Goal: Find specific page/section: Find specific page/section

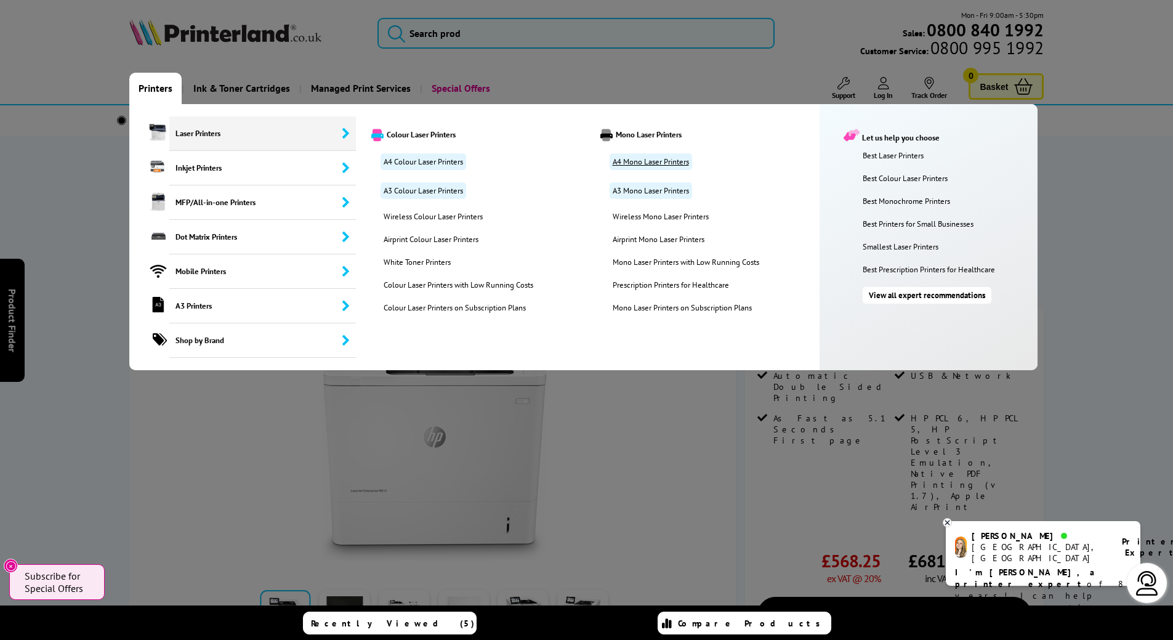
click at [650, 164] on link "A4 Mono Laser Printers" at bounding box center [651, 161] width 83 height 17
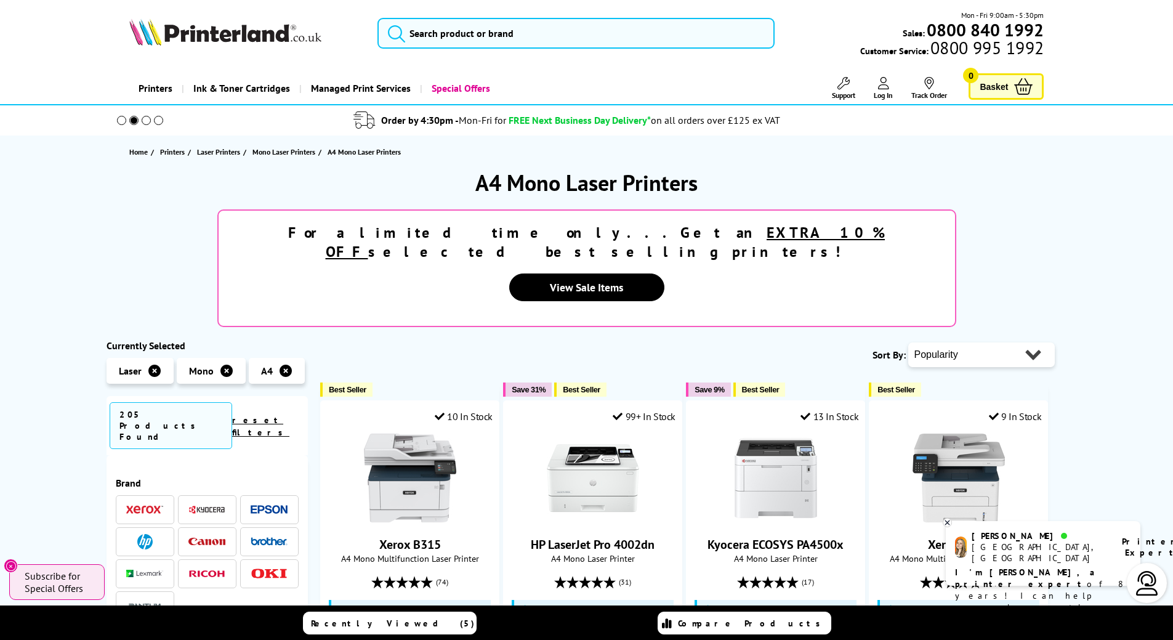
click at [998, 342] on select "Popularity Rating Price - Low to High Price - High to Low Running Costs - Low t…" at bounding box center [981, 354] width 147 height 25
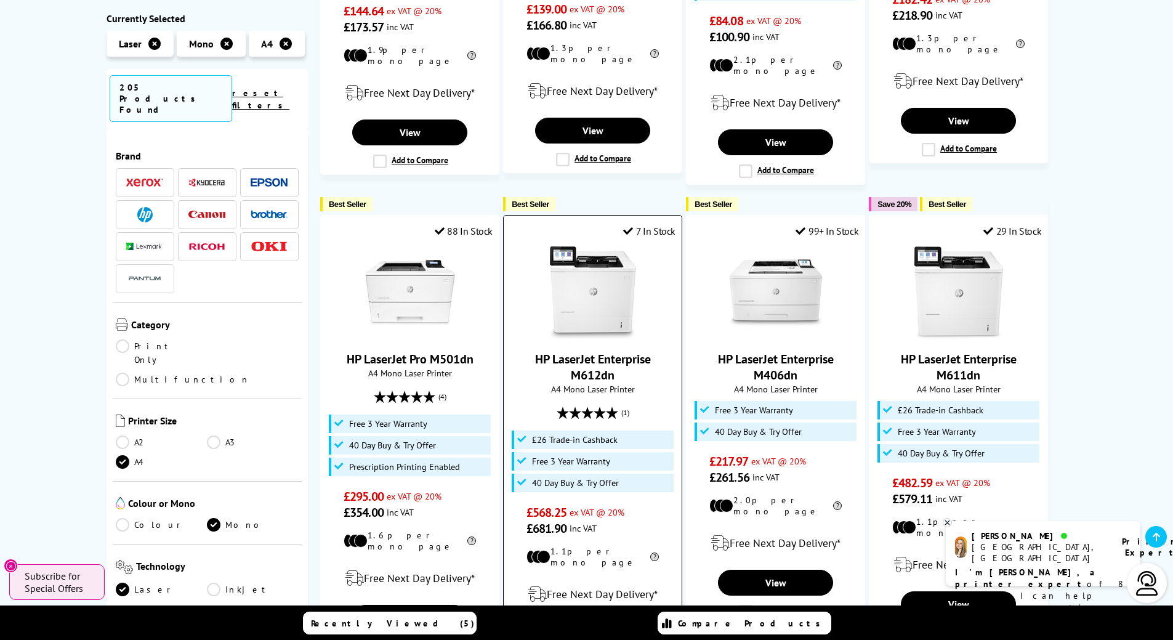
scroll to position [1293, 0]
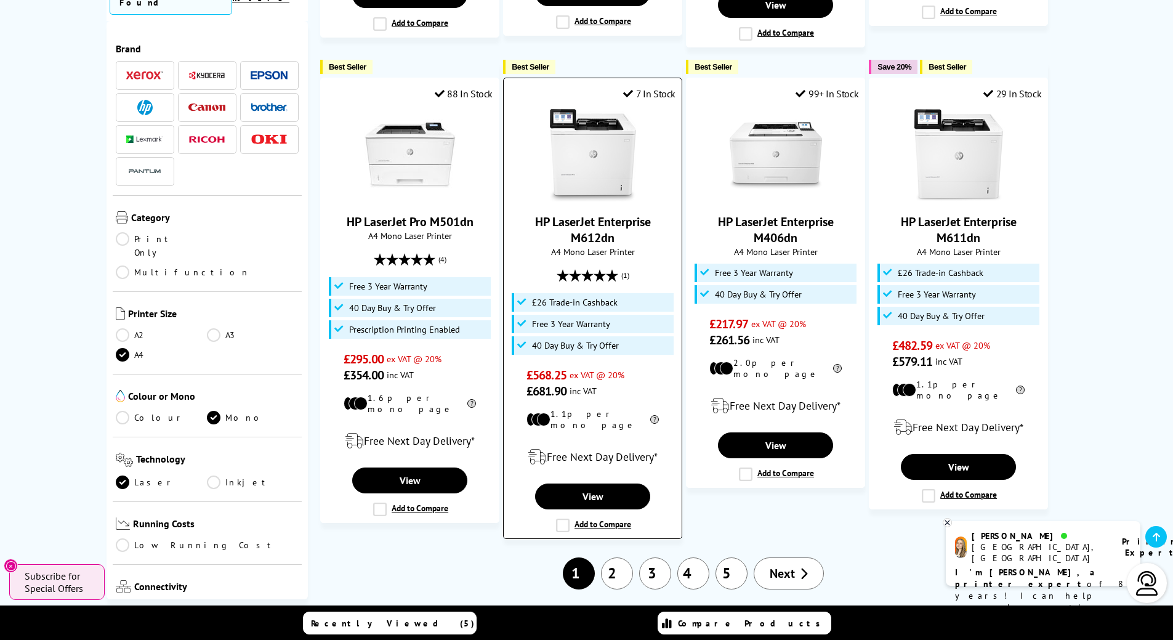
click at [597, 214] on link "HP LaserJet Enterprise M612dn" at bounding box center [593, 230] width 116 height 32
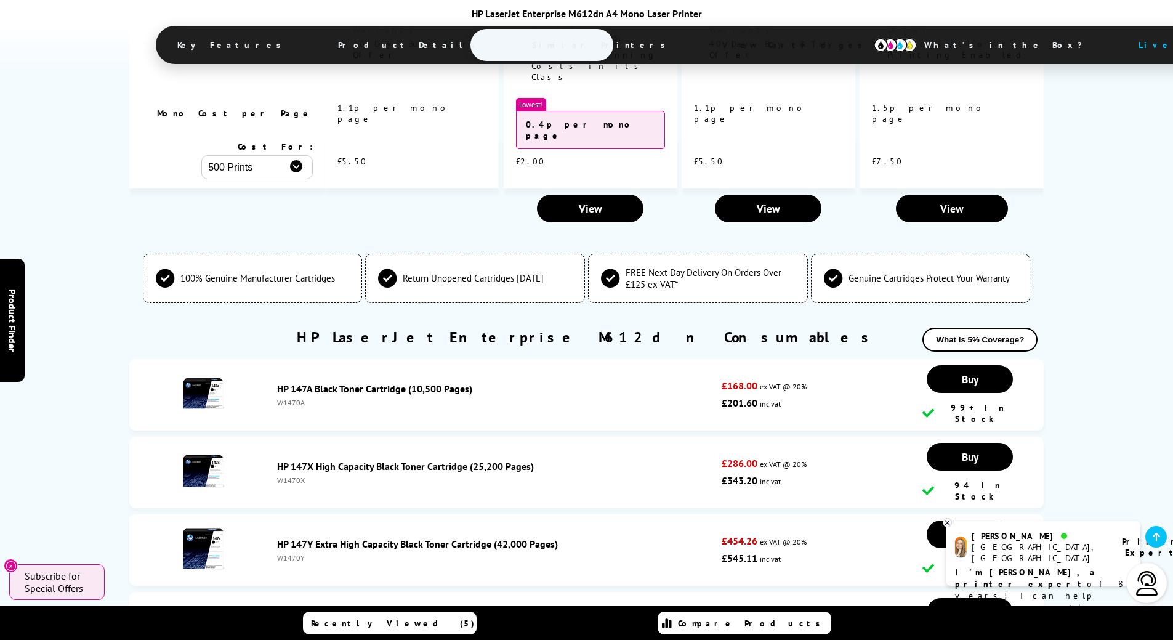
scroll to position [3425, 0]
